Goal: Download file/media

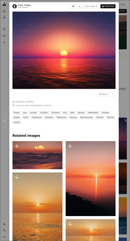
scroll to position [998, 0]
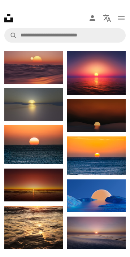
scroll to position [335, 0]
